Goal: Task Accomplishment & Management: Manage account settings

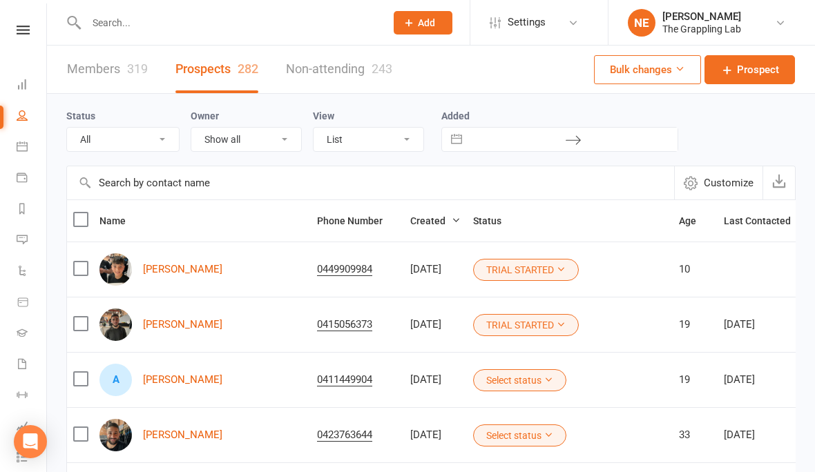
select select "100"
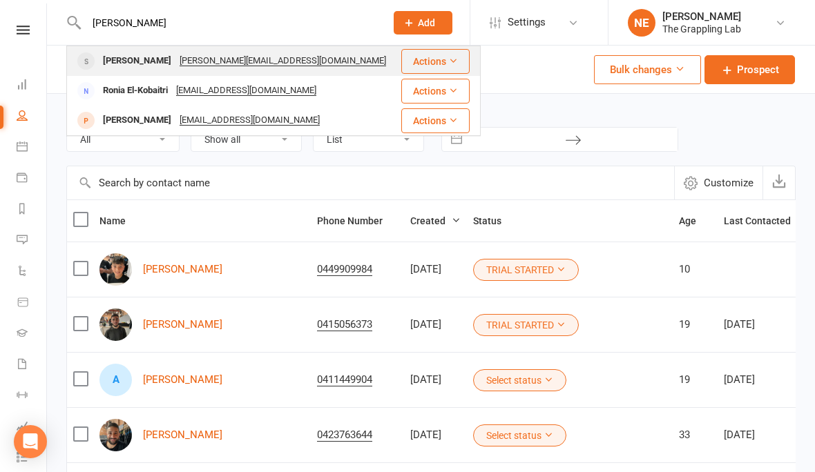
type input "[PERSON_NAME]"
click at [114, 58] on div "[PERSON_NAME]" at bounding box center [137, 61] width 77 height 20
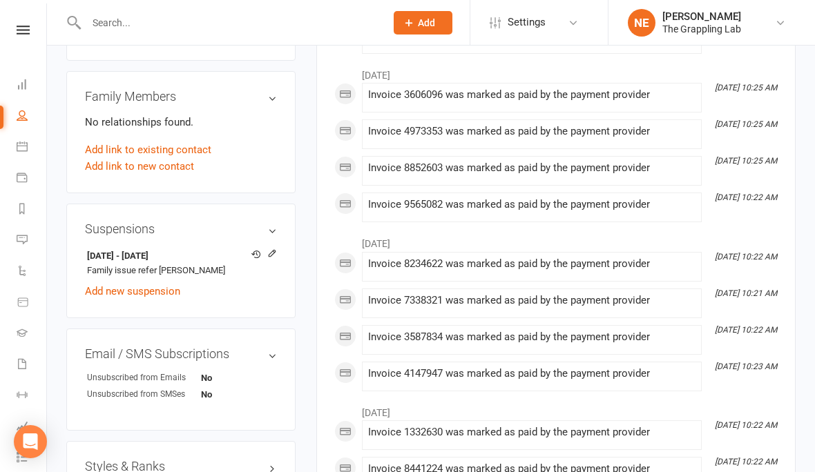
scroll to position [699, 0]
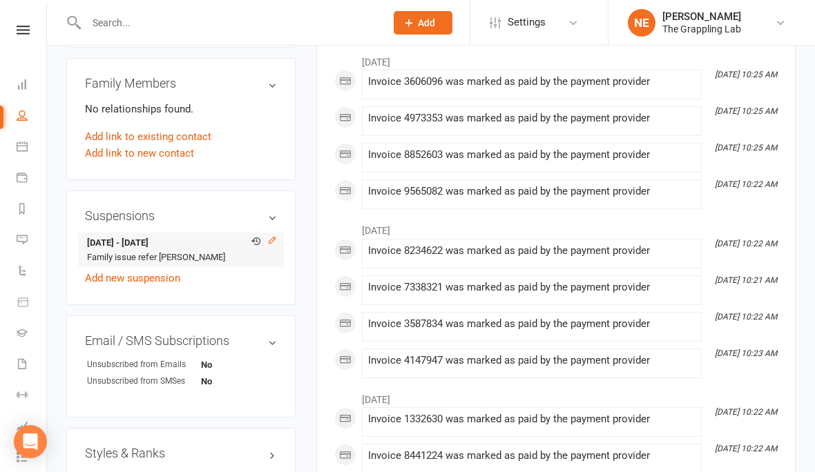
click at [271, 236] on icon at bounding box center [272, 241] width 10 height 10
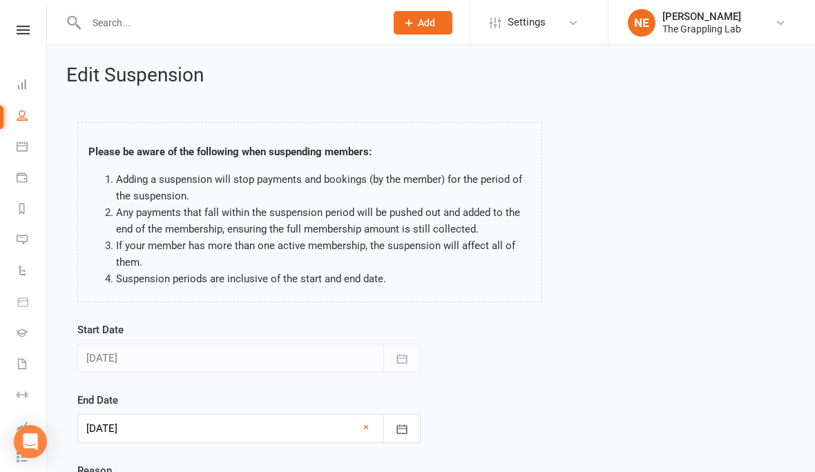
scroll to position [4, 0]
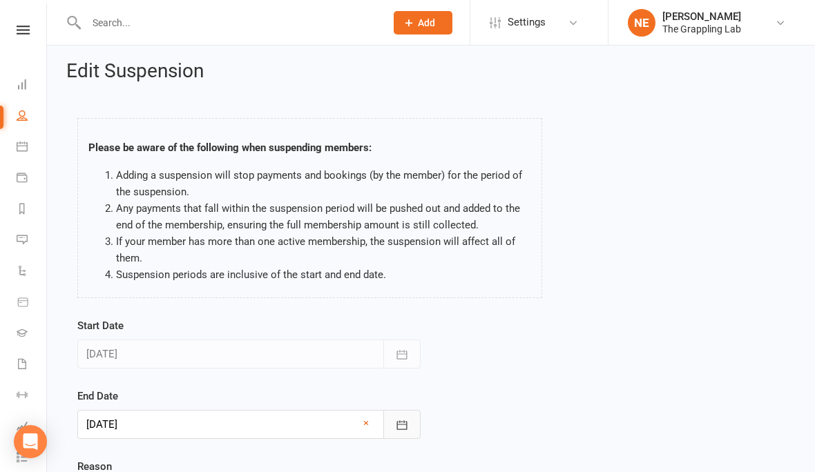
click at [409, 426] on button "button" at bounding box center [401, 424] width 37 height 29
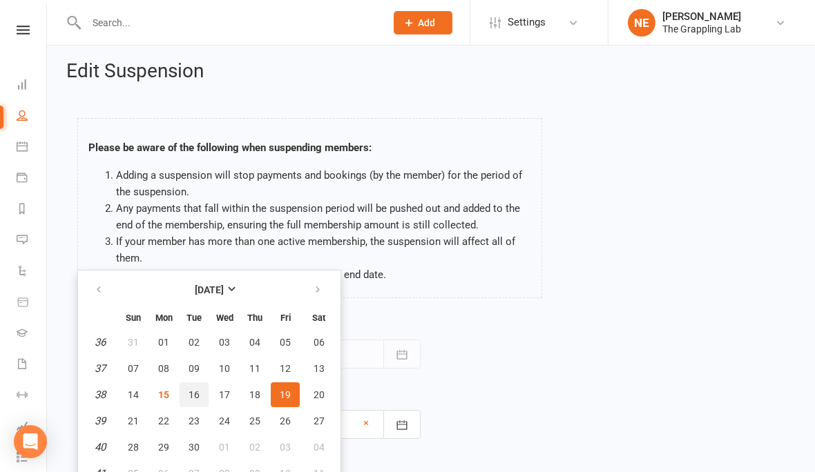
click at [190, 393] on span "16" at bounding box center [194, 395] width 11 height 11
type input "[DATE]"
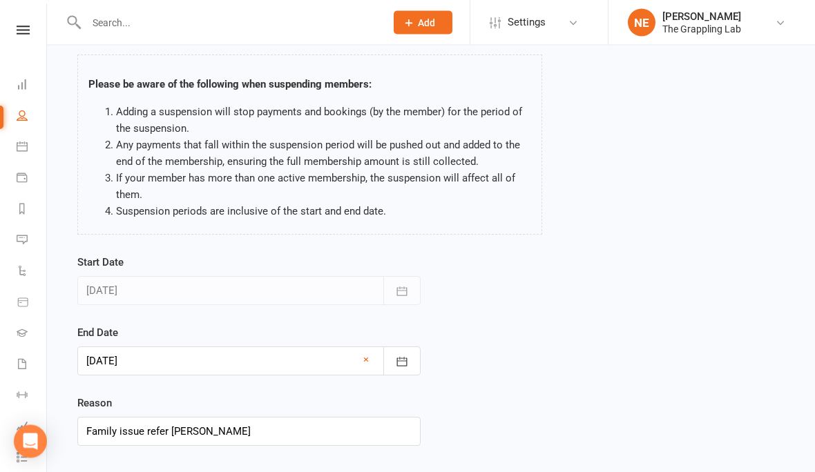
scroll to position [68, 0]
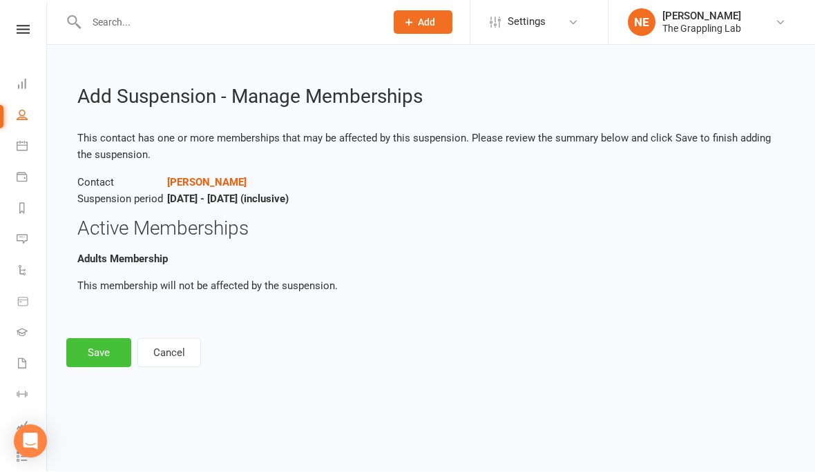
click at [92, 358] on button "Save" at bounding box center [98, 353] width 65 height 29
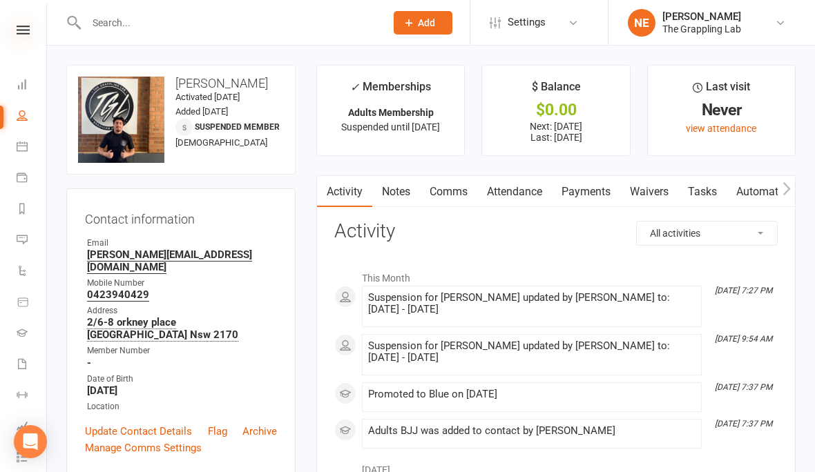
click at [22, 32] on icon at bounding box center [23, 30] width 13 height 9
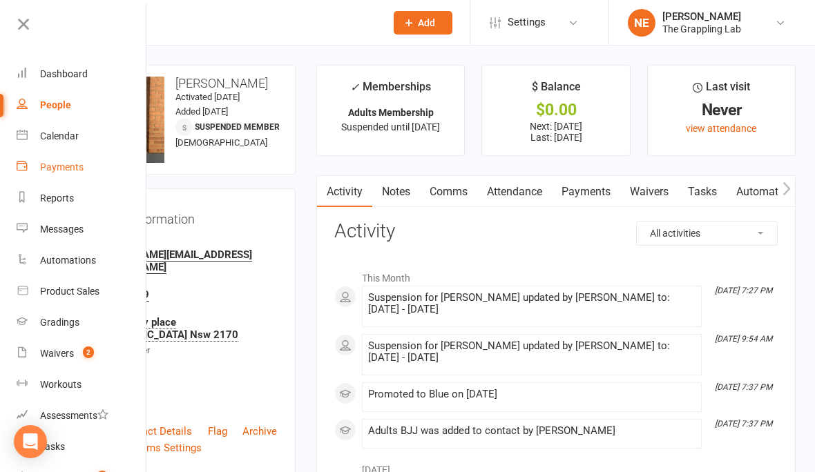
click at [62, 169] on div "Payments" at bounding box center [62, 167] width 44 height 11
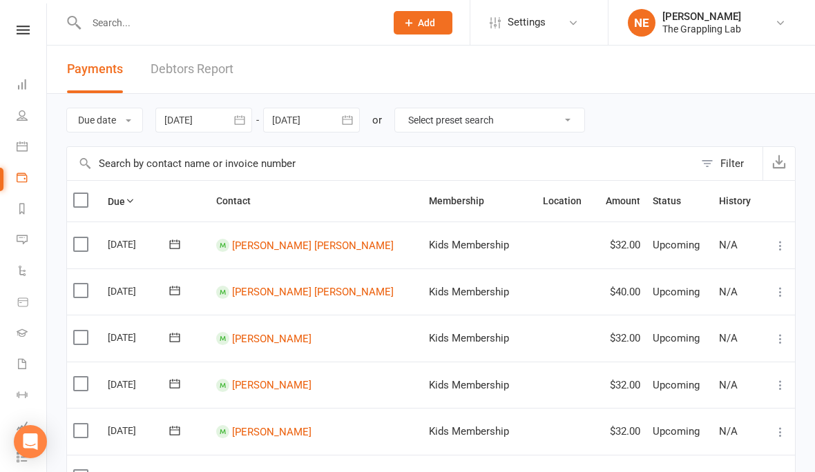
click at [177, 72] on link "Debtors Report" at bounding box center [192, 70] width 83 height 48
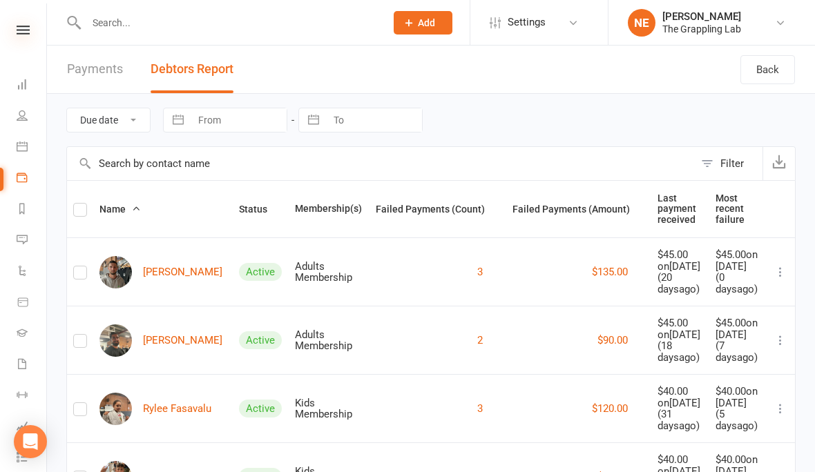
click at [29, 32] on icon at bounding box center [23, 30] width 13 height 9
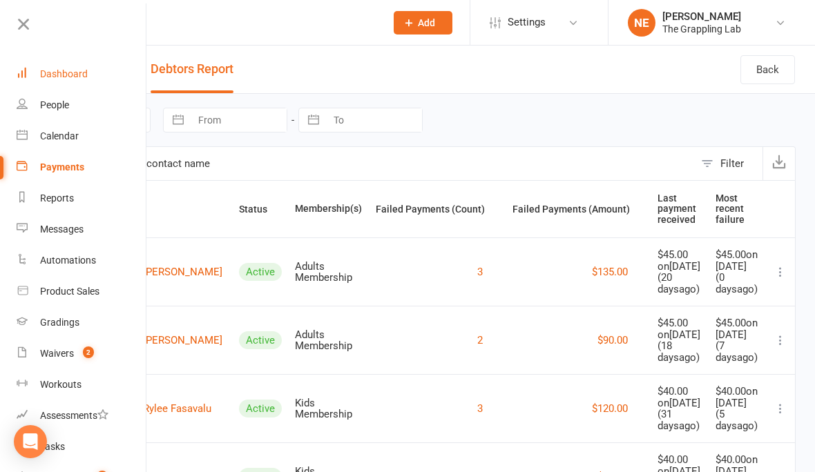
click at [61, 72] on div "Dashboard" at bounding box center [64, 73] width 48 height 11
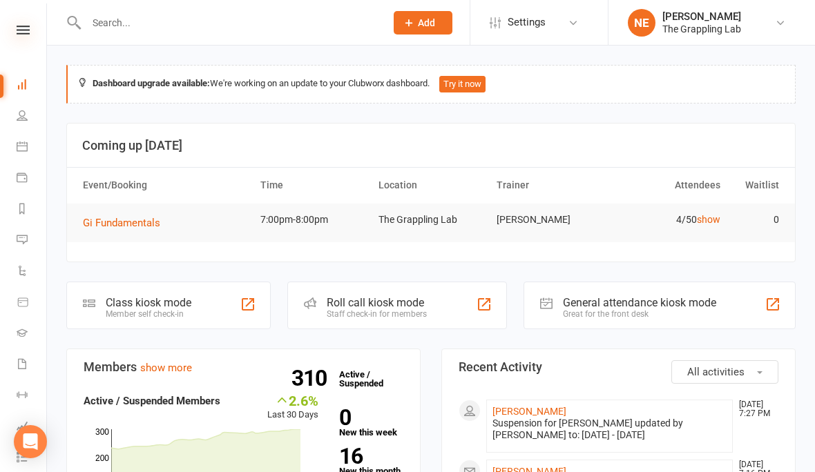
click at [28, 27] on icon at bounding box center [23, 30] width 13 height 9
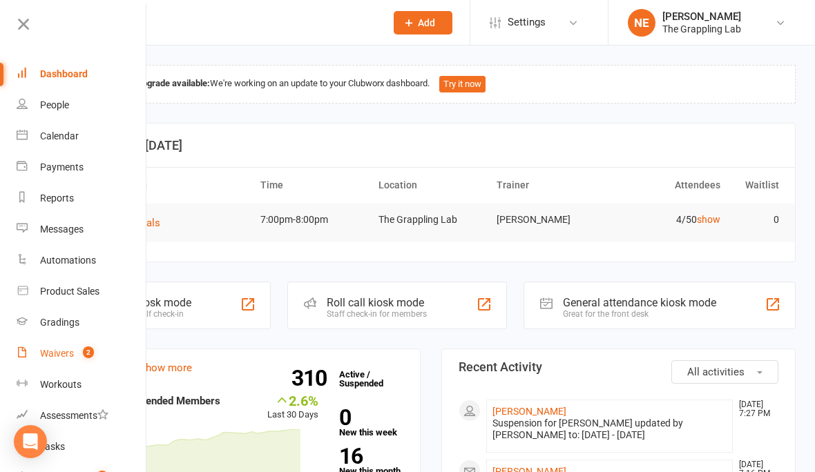
click at [59, 359] on div "Waivers" at bounding box center [57, 353] width 34 height 11
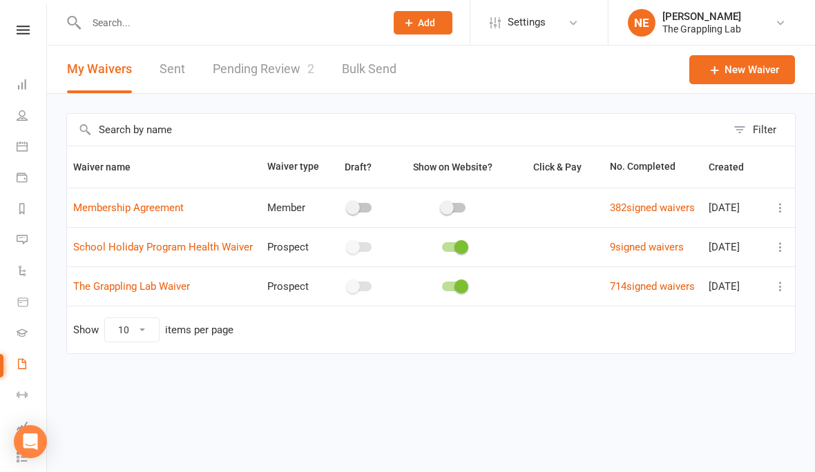
click at [232, 66] on link "Pending Review 2" at bounding box center [264, 70] width 102 height 48
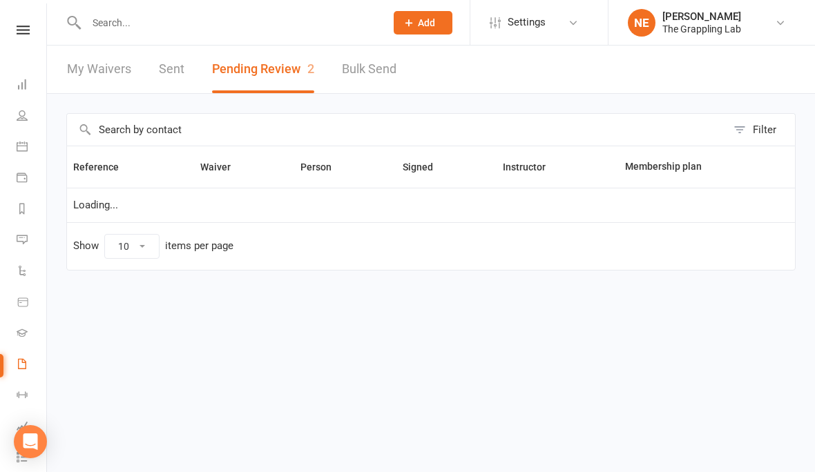
select select "25"
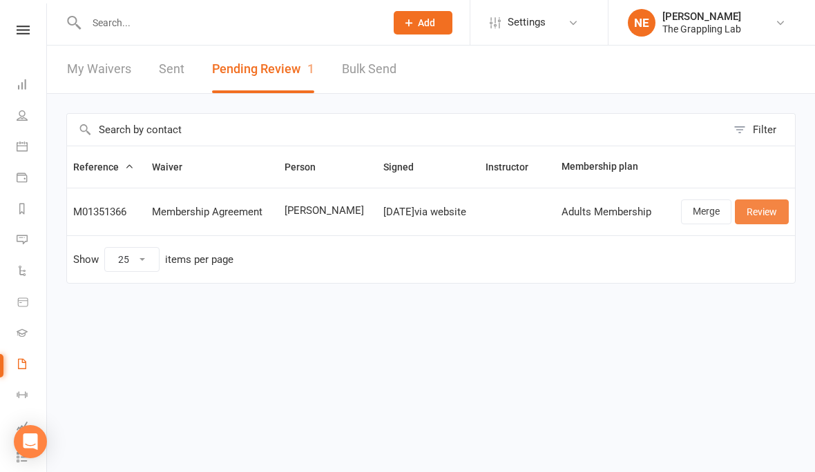
click at [768, 218] on link "Review" at bounding box center [762, 212] width 54 height 25
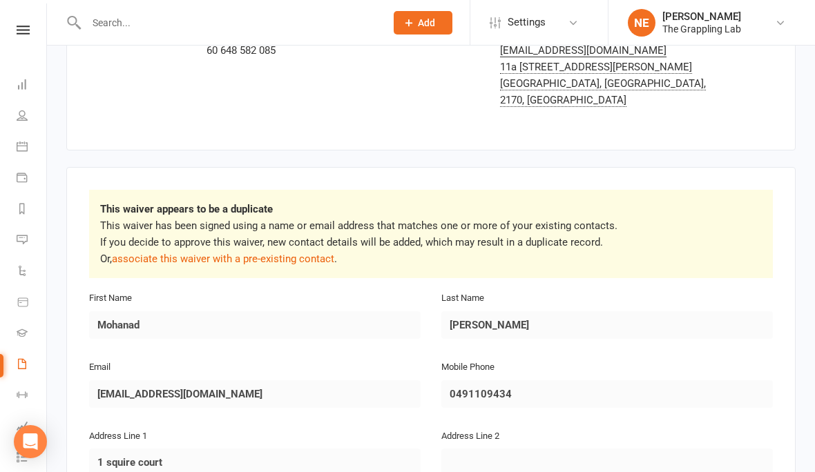
scroll to position [126, 0]
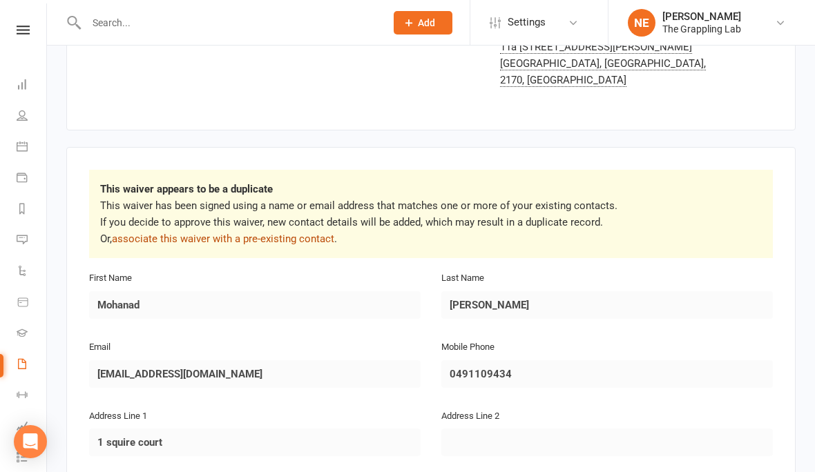
click at [178, 233] on link "associate this waiver with a pre-existing contact" at bounding box center [223, 239] width 222 height 12
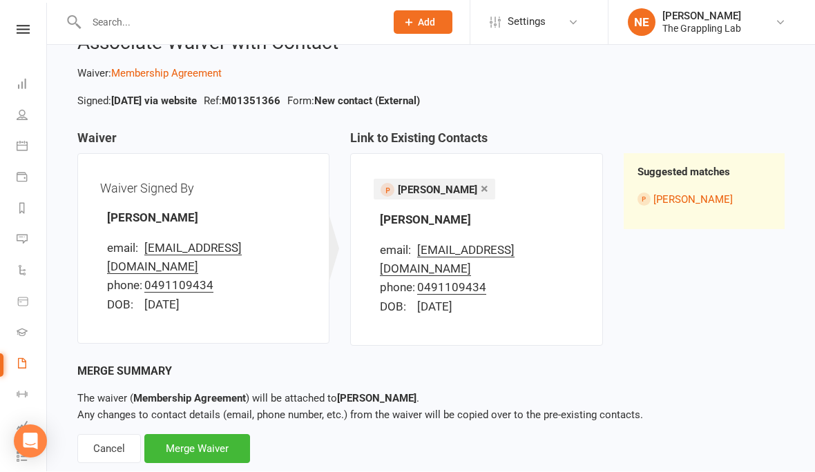
scroll to position [98, 0]
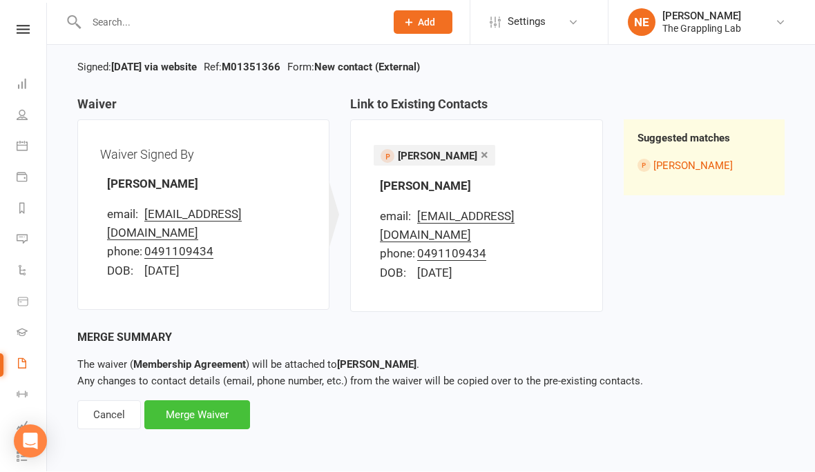
click at [193, 403] on div "Merge Waiver" at bounding box center [197, 415] width 106 height 29
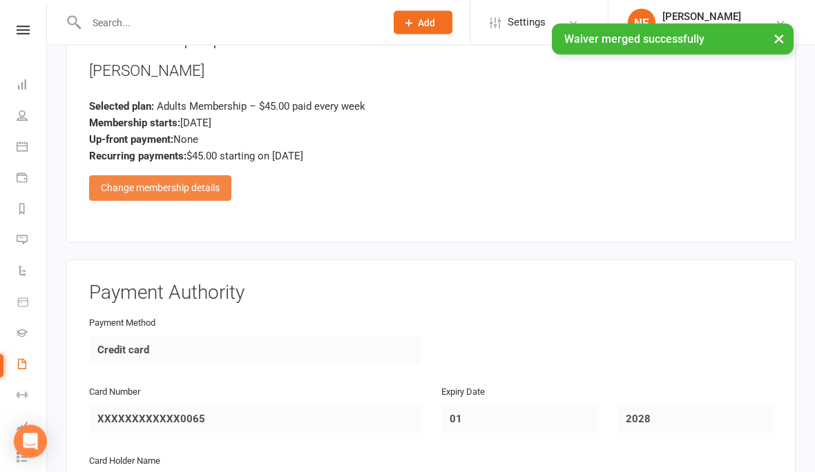
click at [143, 176] on div "Change membership details" at bounding box center [160, 188] width 142 height 25
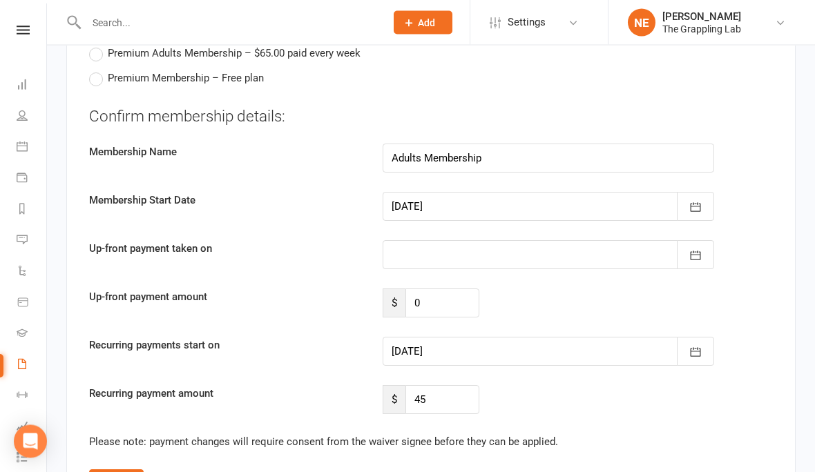
scroll to position [840, 0]
click at [710, 341] on button "button" at bounding box center [695, 351] width 37 height 29
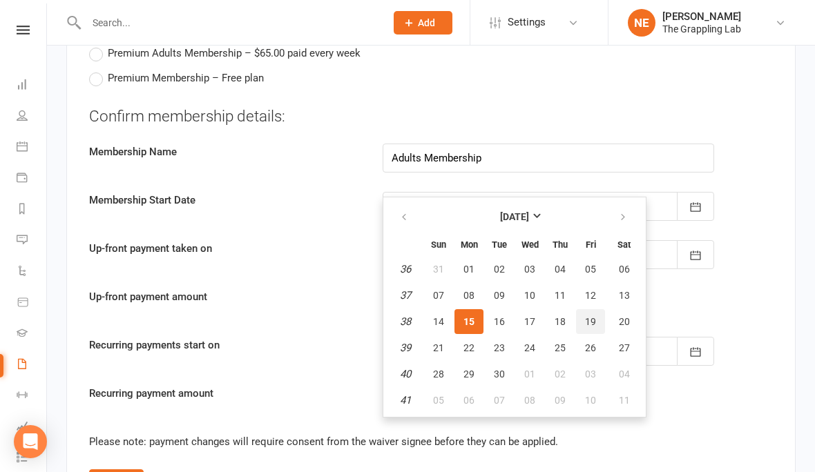
click at [596, 309] on button "19" at bounding box center [590, 321] width 29 height 25
type input "[DATE]"
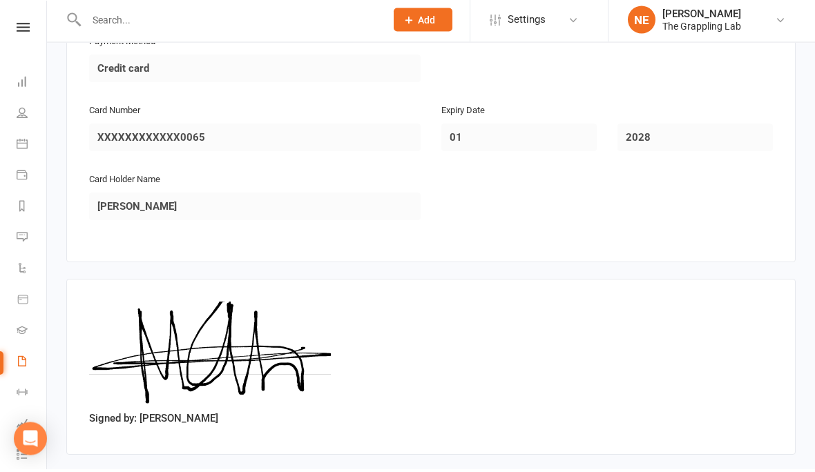
scroll to position [954, 0]
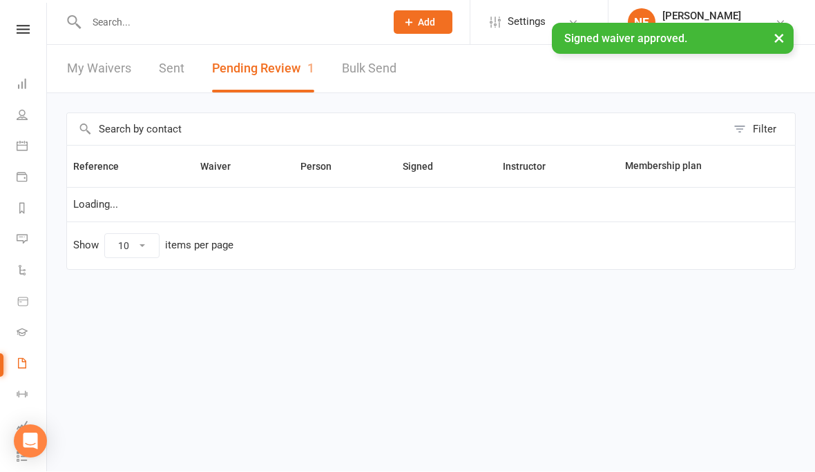
select select "25"
click at [92, 71] on link "My Waivers" at bounding box center [99, 70] width 64 height 48
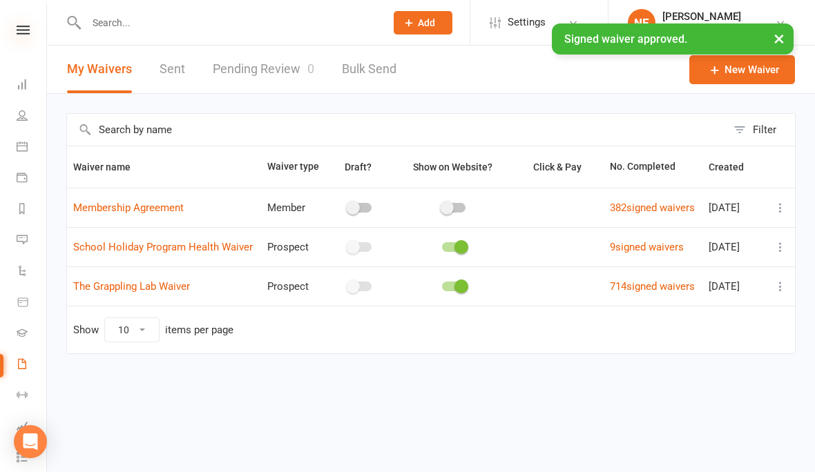
click at [23, 32] on icon at bounding box center [23, 30] width 13 height 9
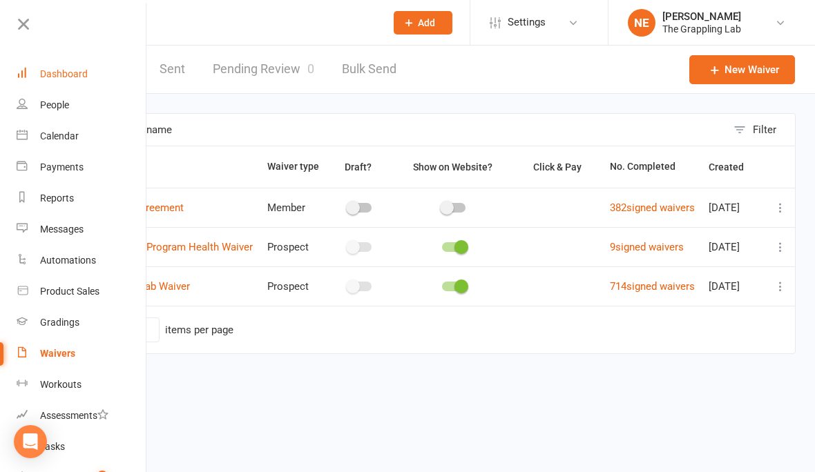
click at [50, 81] on link "Dashboard" at bounding box center [82, 74] width 131 height 31
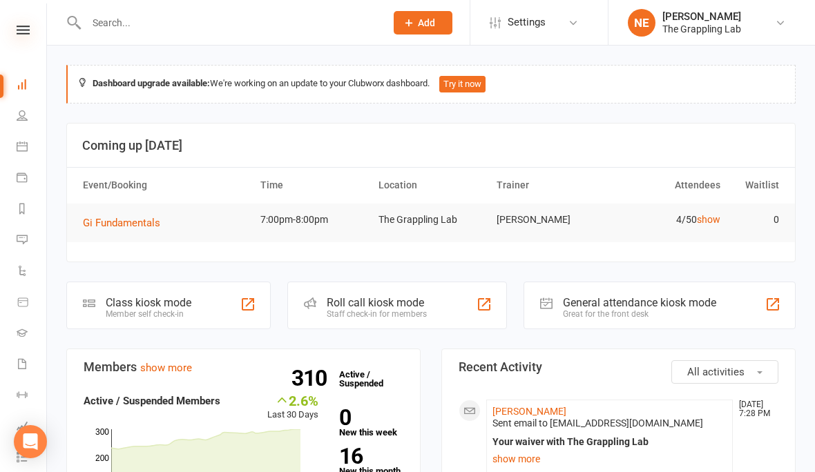
click at [17, 34] on icon at bounding box center [23, 30] width 13 height 9
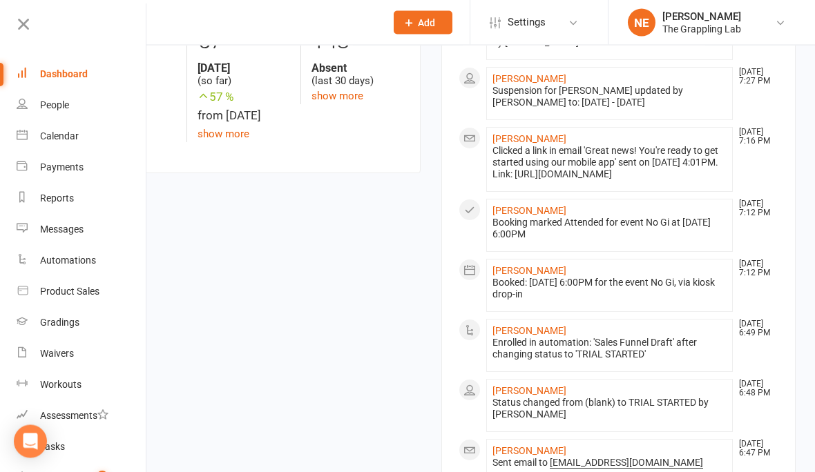
scroll to position [613, 0]
click at [59, 102] on div "People" at bounding box center [54, 104] width 29 height 11
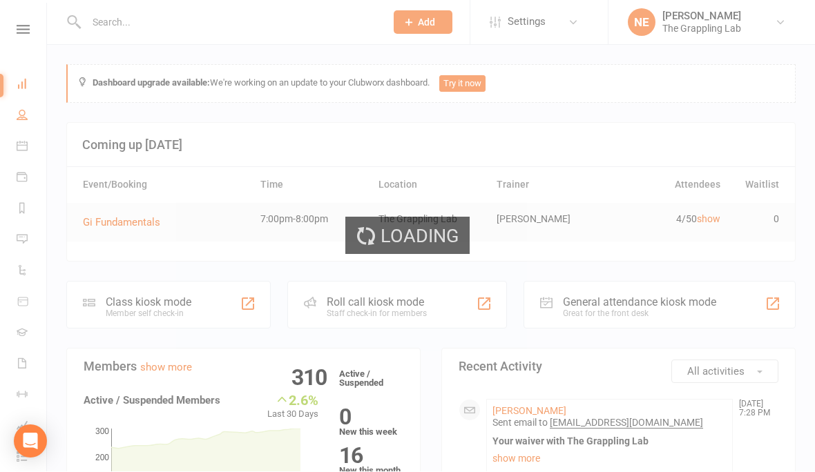
select select "100"
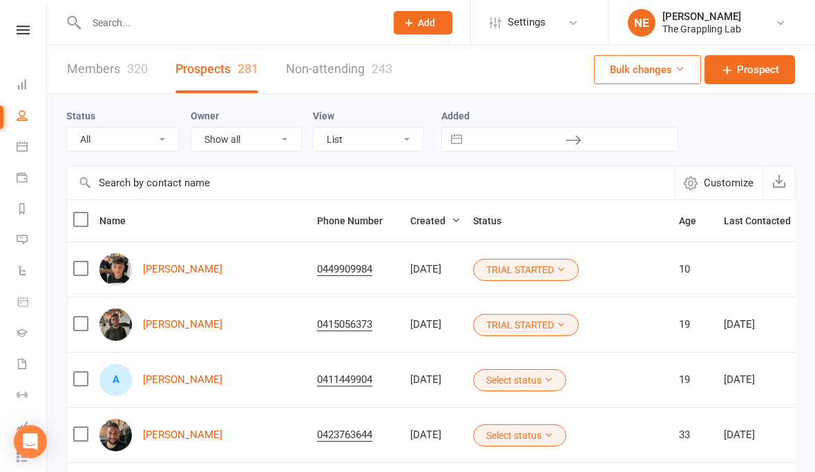
click at [128, 8] on div at bounding box center [220, 22] width 309 height 45
click at [118, 30] on input "text" at bounding box center [229, 22] width 294 height 19
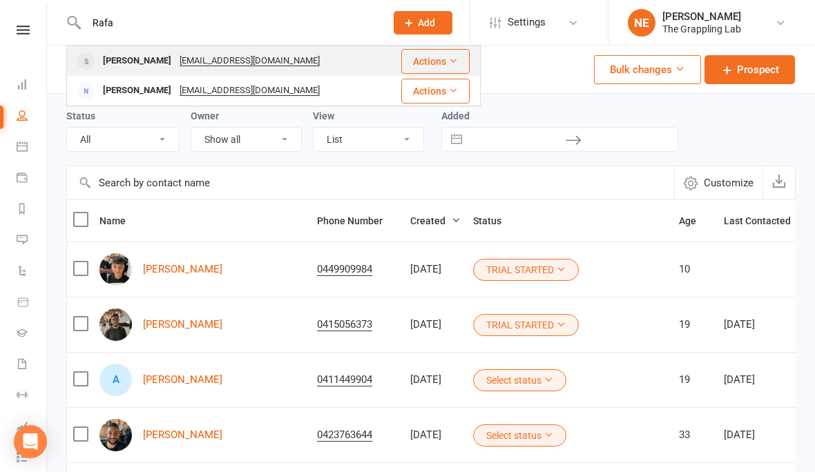
type input "Rafa"
click at [128, 66] on div "[PERSON_NAME]" at bounding box center [137, 61] width 77 height 20
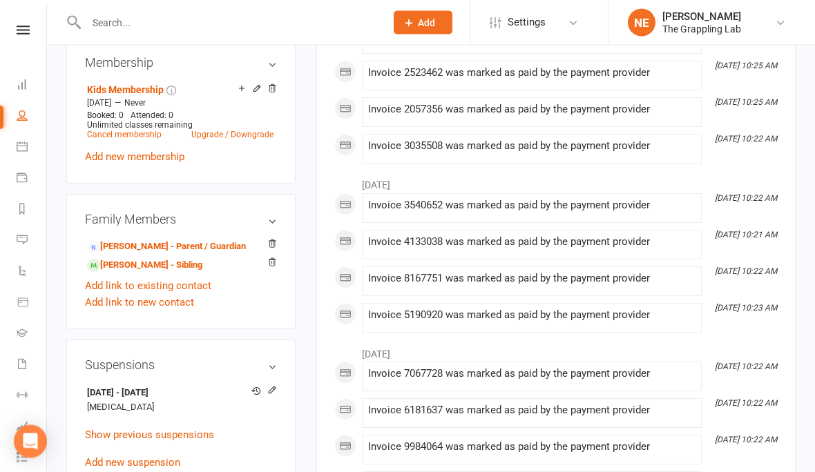
scroll to position [575, 0]
click at [275, 388] on icon at bounding box center [272, 390] width 10 height 10
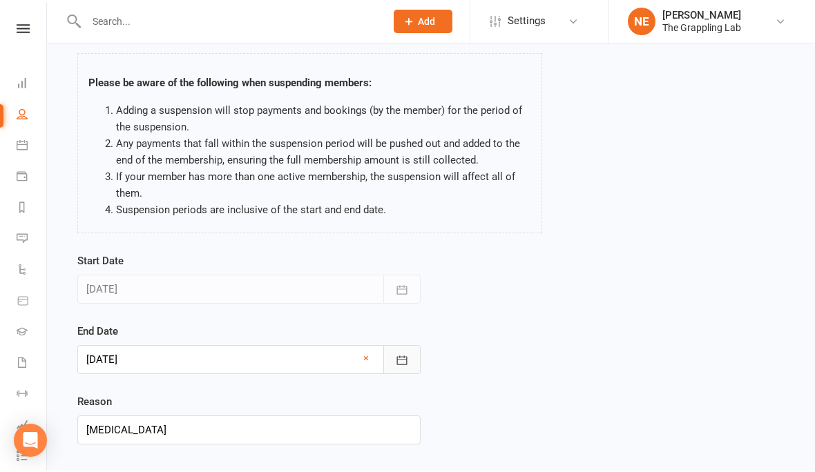
click at [407, 358] on icon "button" at bounding box center [402, 362] width 14 height 14
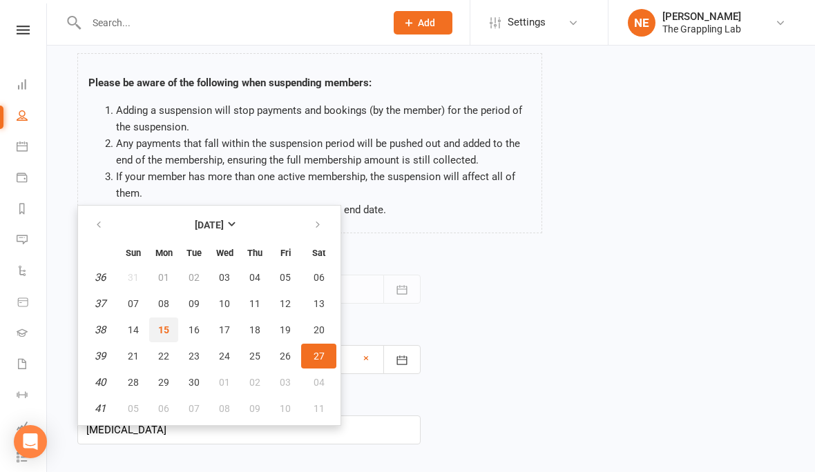
click at [159, 330] on span "15" at bounding box center [163, 330] width 11 height 11
type input "[DATE]"
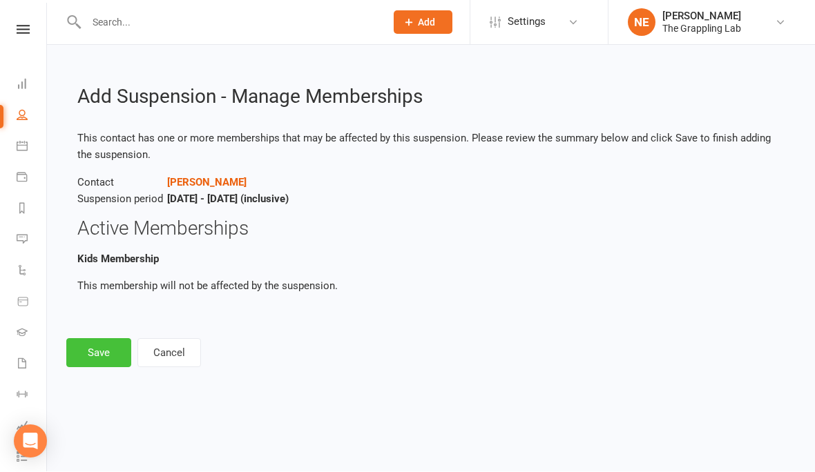
click at [115, 351] on button "Save" at bounding box center [98, 353] width 65 height 29
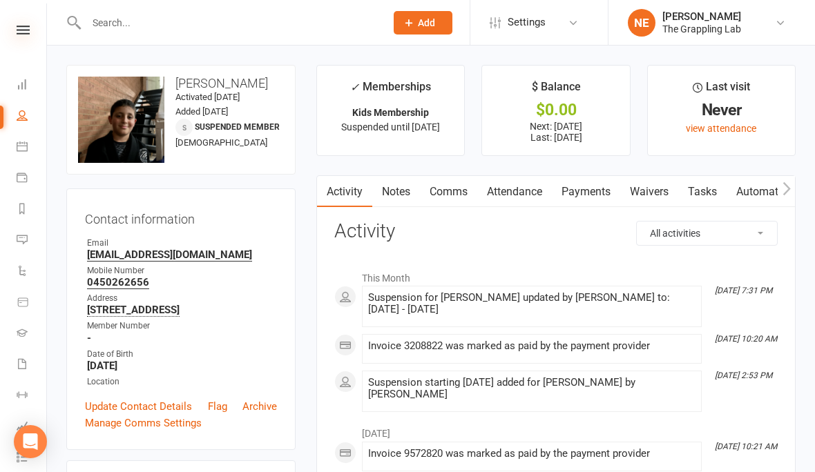
click at [23, 26] on icon at bounding box center [23, 30] width 13 height 9
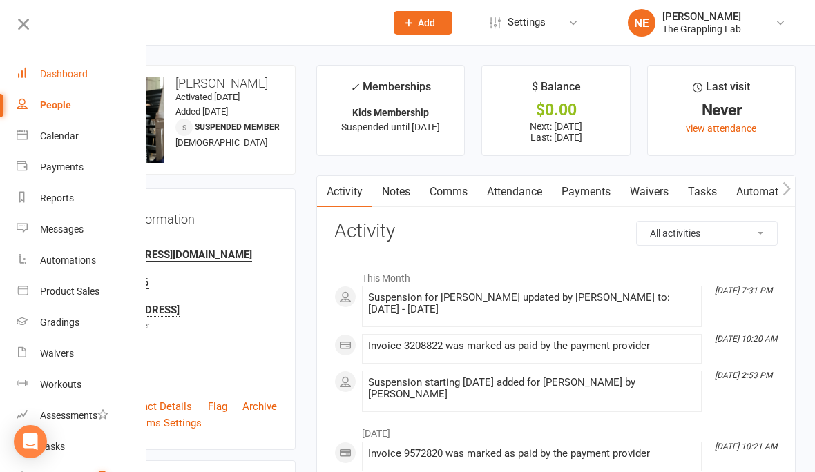
click at [53, 75] on div "Dashboard" at bounding box center [64, 73] width 48 height 11
